Goal: Transaction & Acquisition: Purchase product/service

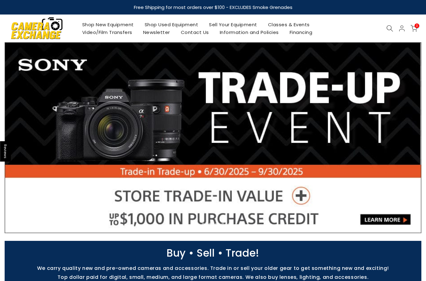
click at [175, 23] on link "Shop Used Equipment" at bounding box center [171, 25] width 65 height 8
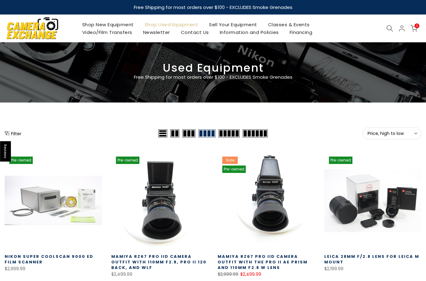
click at [382, 136] on span "Price, high to low" at bounding box center [391, 134] width 49 height 6
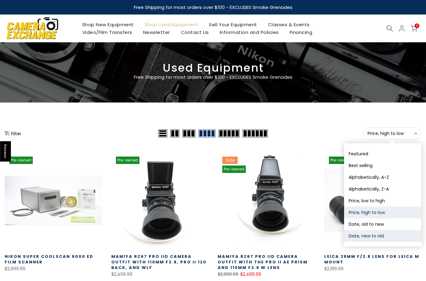
click at [376, 237] on button "Date, new to old" at bounding box center [382, 236] width 77 height 12
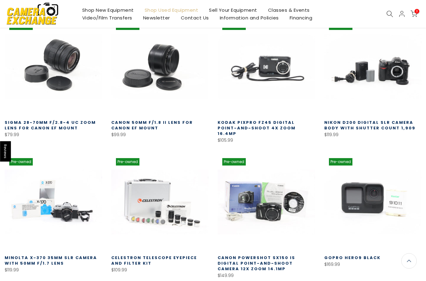
scroll to position [120, 0]
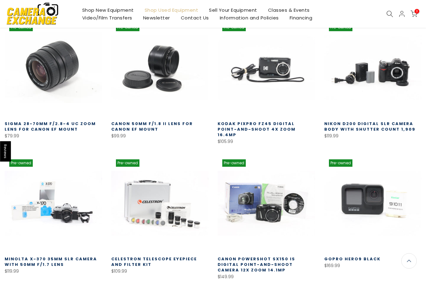
click at [45, 76] on link at bounding box center [53, 67] width 97 height 97
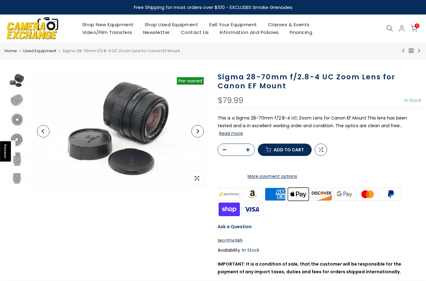
click at [200, 130] on button "Next" at bounding box center [197, 131] width 12 height 12
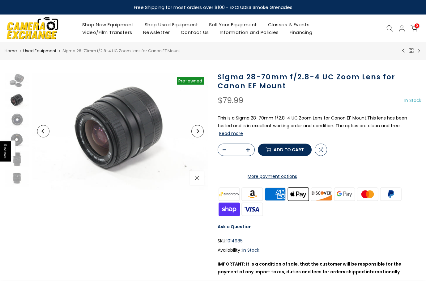
click at [200, 130] on button "Next" at bounding box center [197, 131] width 12 height 12
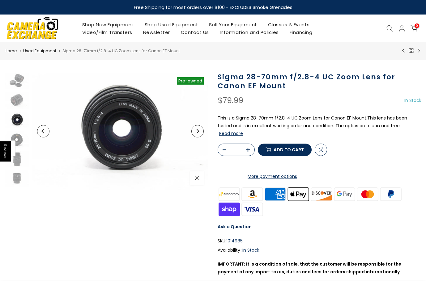
scroll to position [8, 0]
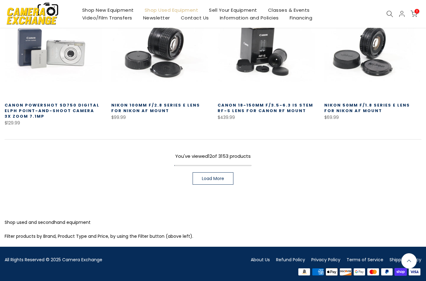
scroll to position [409, 0]
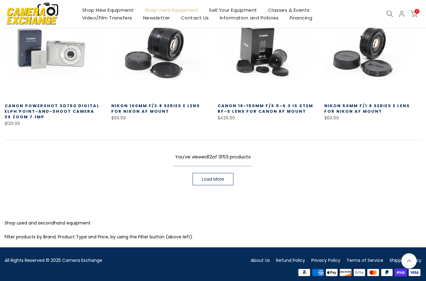
click at [215, 177] on span "Load More" at bounding box center [213, 179] width 22 height 4
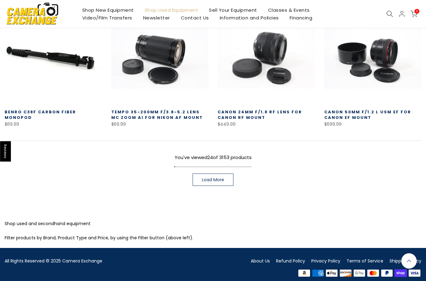
scroll to position [805, 0]
